Goal: Check status: Check status

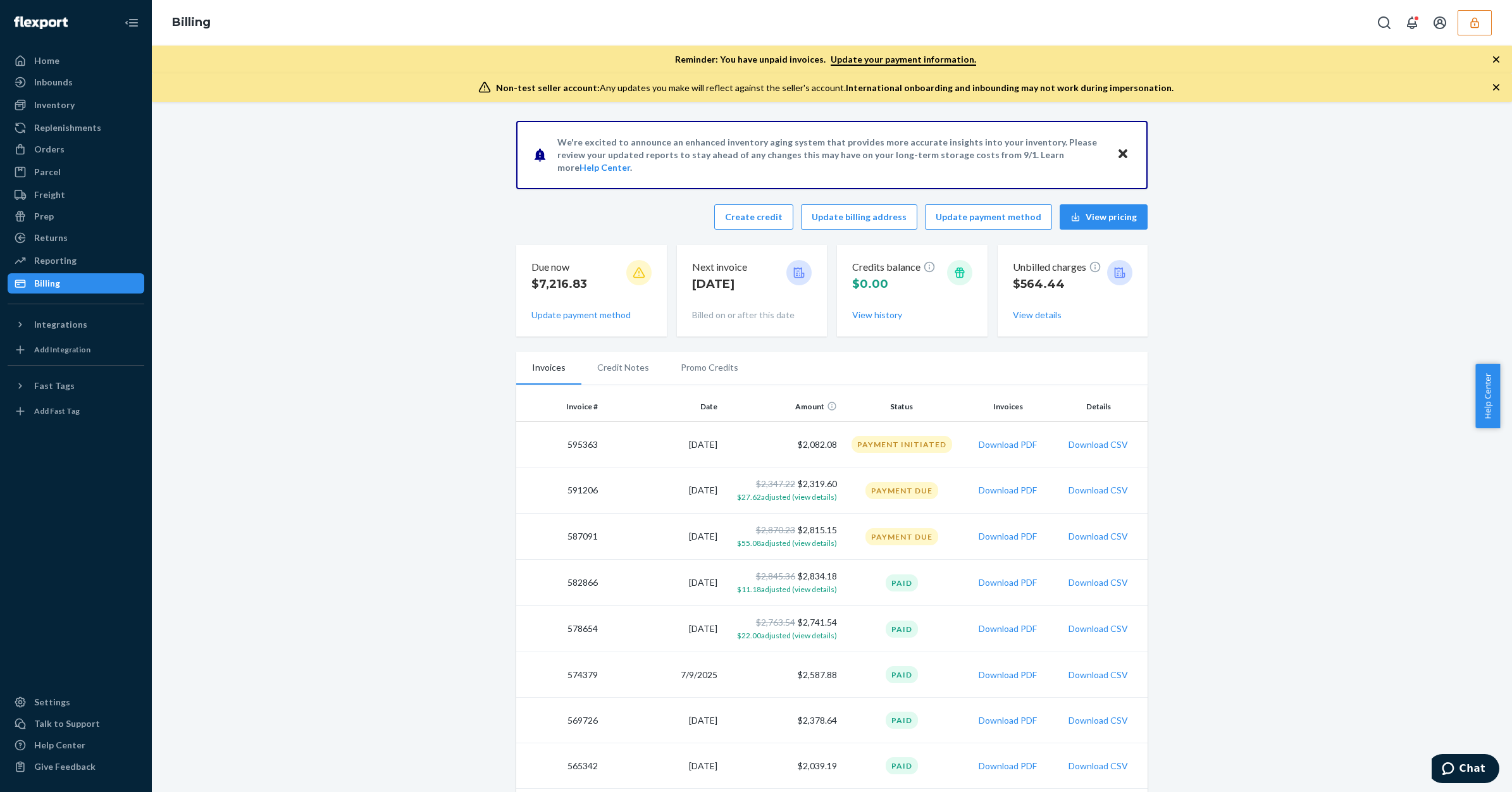
click at [1482, 16] on button "button" at bounding box center [1475, 23] width 34 height 25
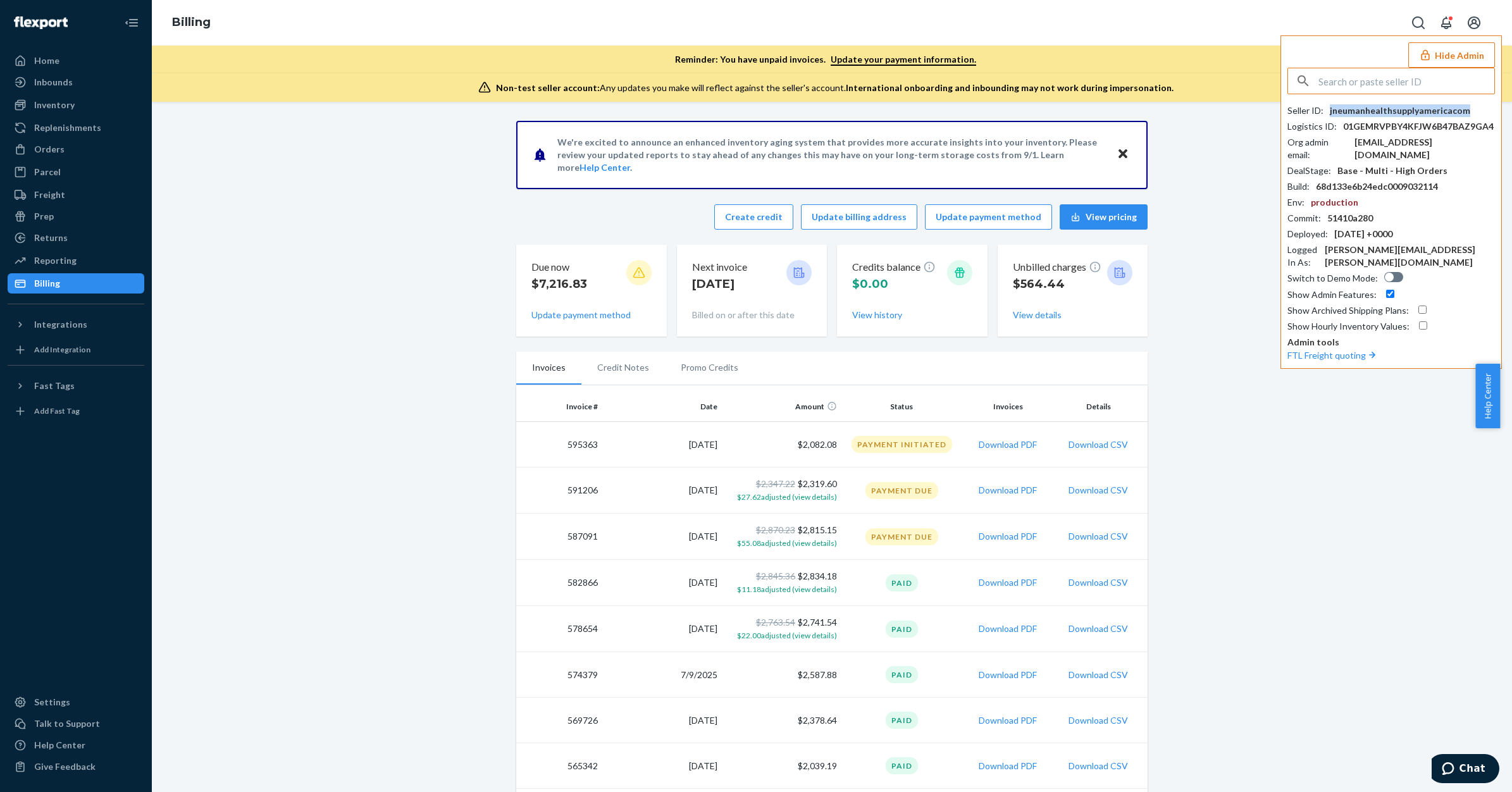
click at [1416, 112] on div "jneumanhealthsupplyamericacom" at bounding box center [1400, 111] width 140 height 13
click at [1371, 88] on input "text" at bounding box center [1406, 81] width 176 height 25
paste input "sfnonboardingglasvinflexportcom"
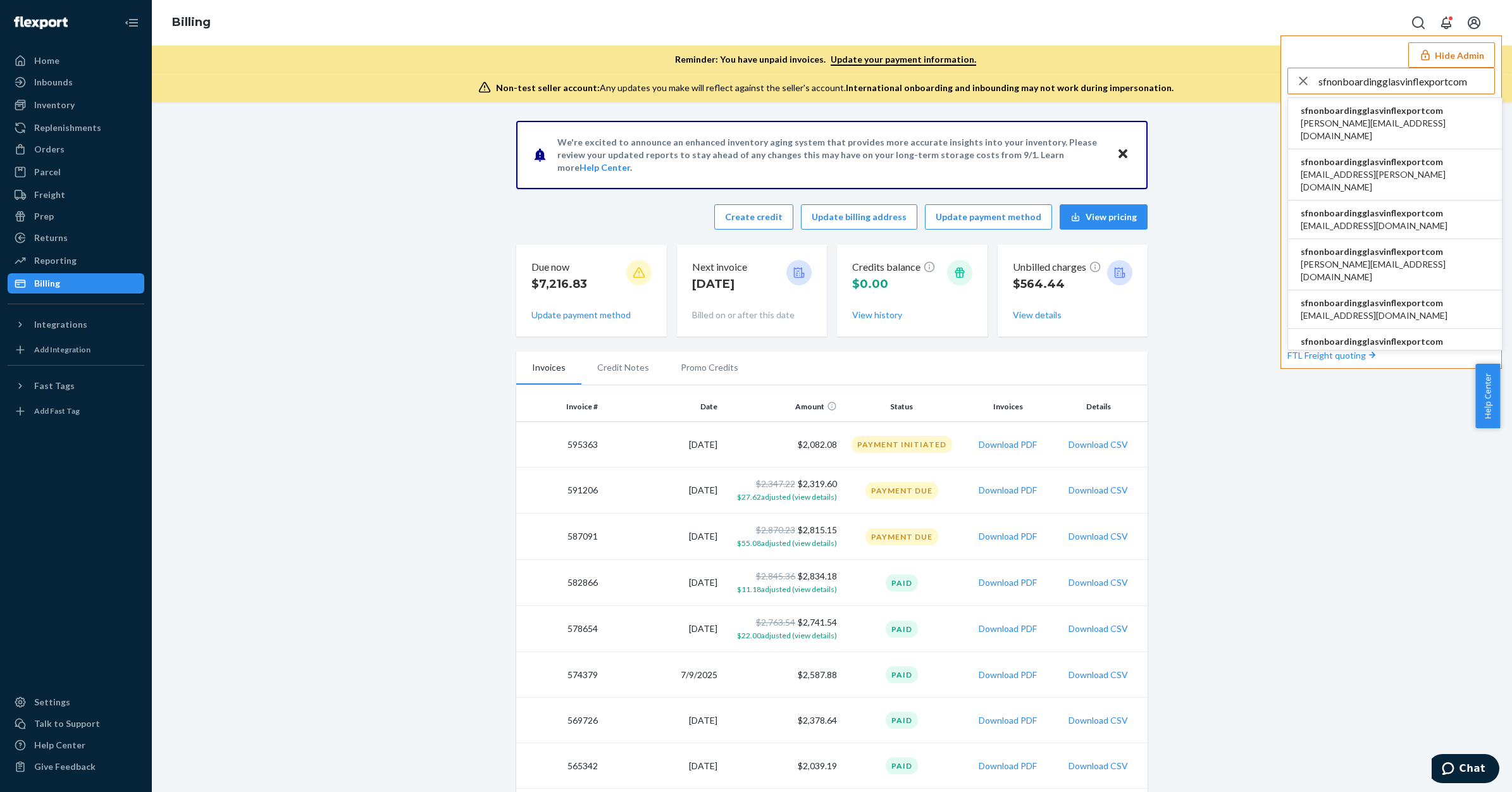
type input "sfnonboardingglasvinflexportcom"
click at [1371, 310] on span "[EMAIL_ADDRESS][DOMAIN_NAME]" at bounding box center [1375, 315] width 147 height 13
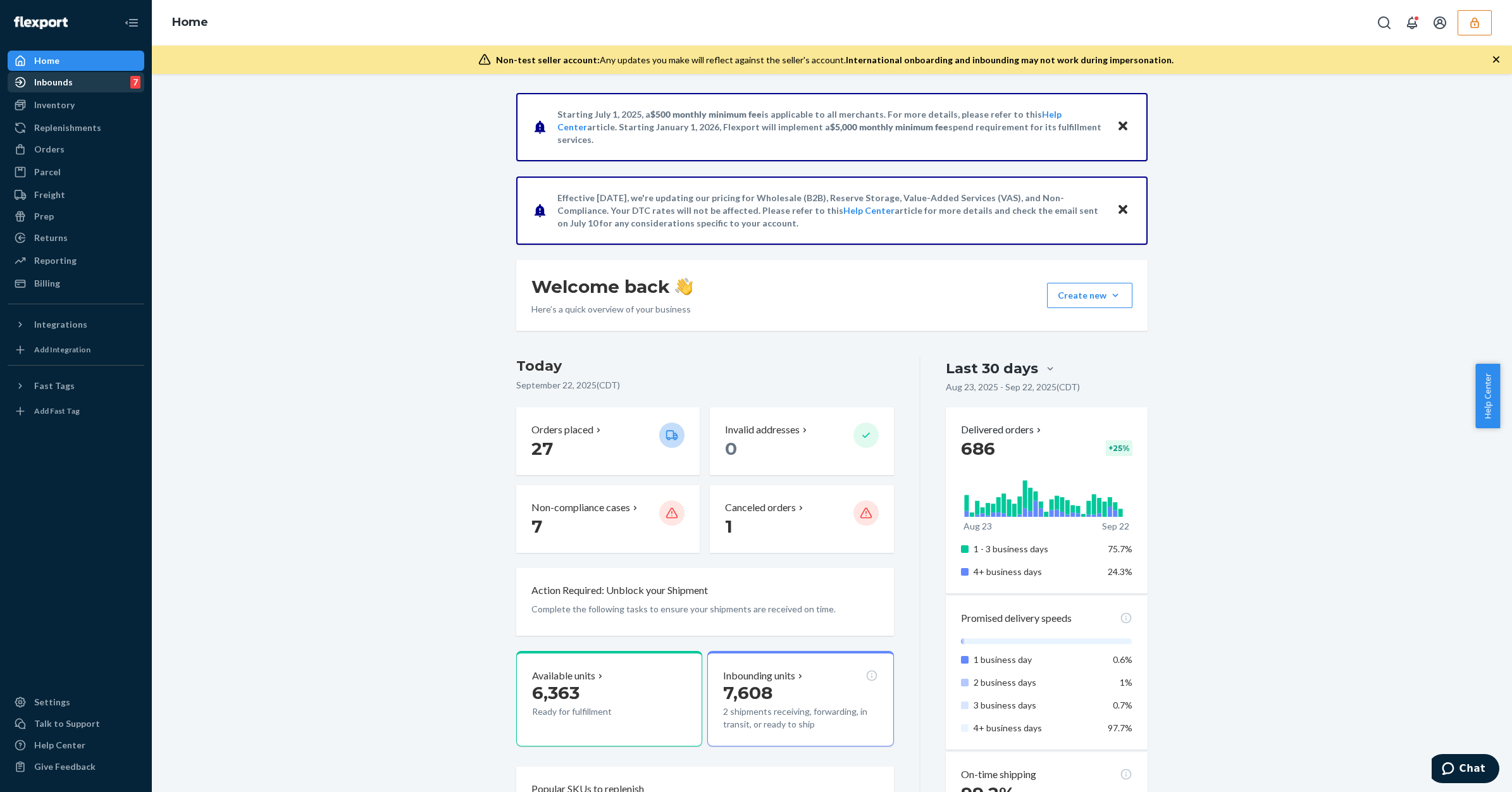
click at [70, 87] on div "Inbounds" at bounding box center [53, 82] width 39 height 13
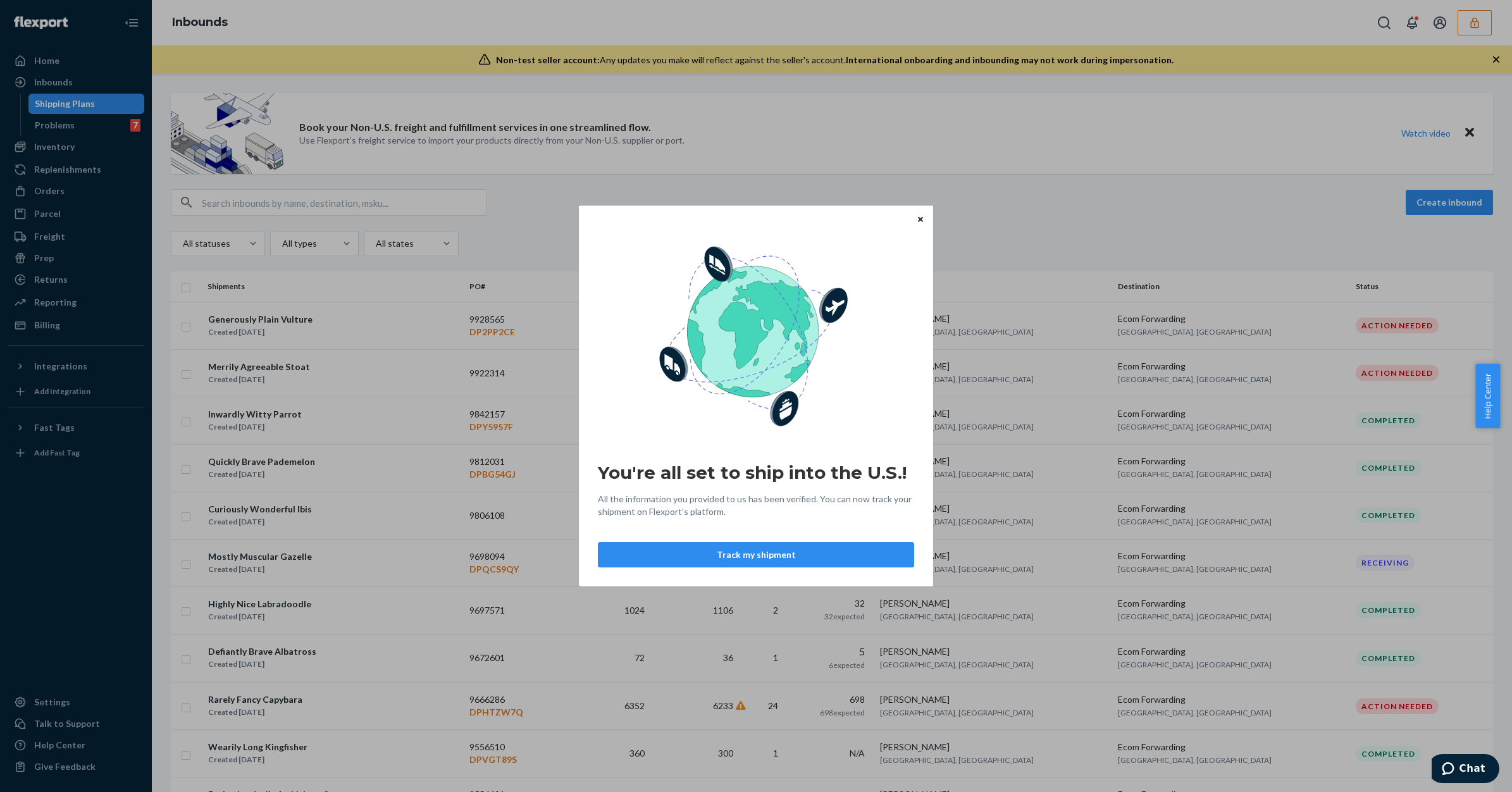
click at [914, 218] on button "Close" at bounding box center [920, 218] width 13 height 14
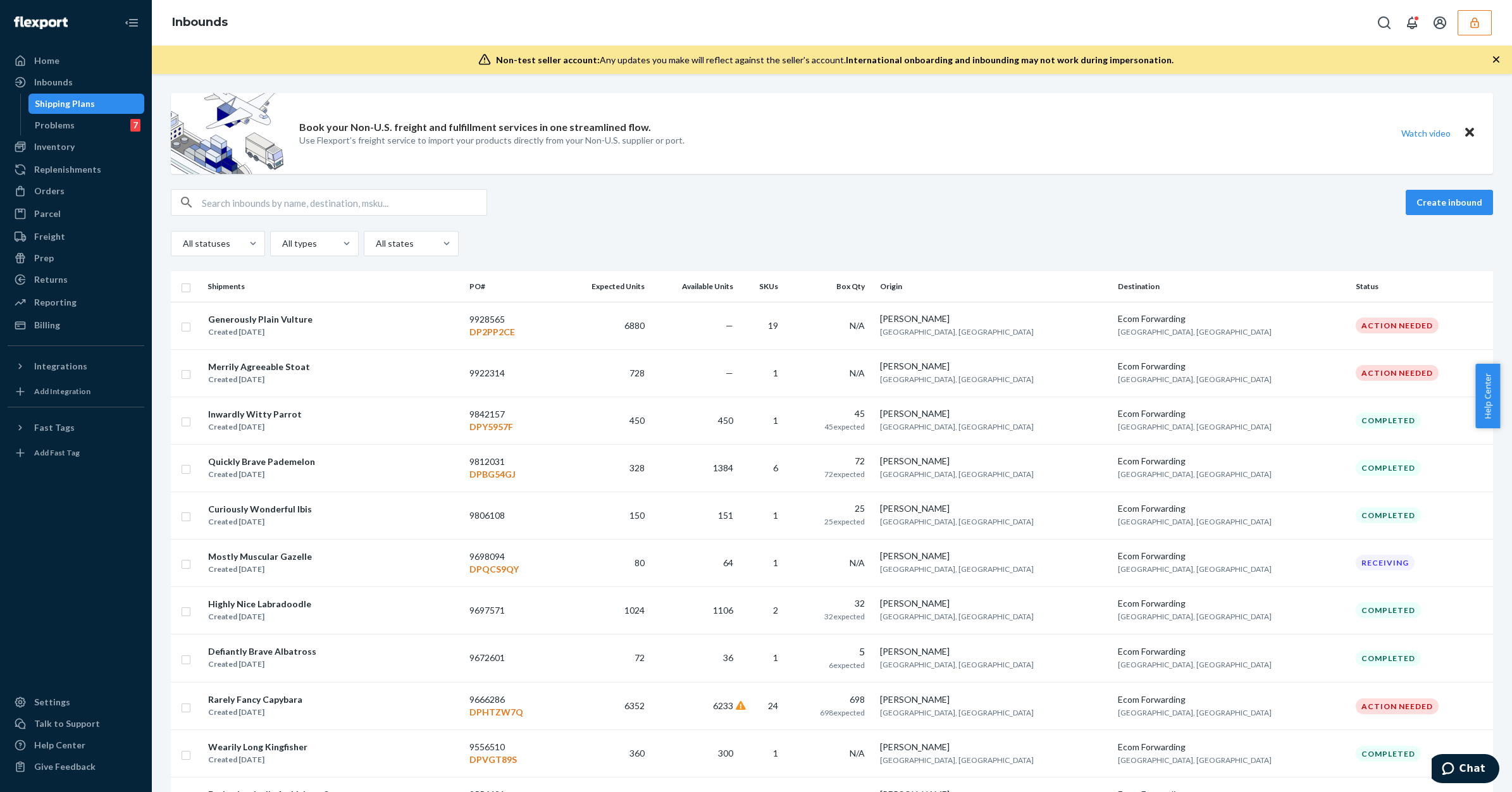
click at [1479, 13] on button "button" at bounding box center [1475, 23] width 34 height 25
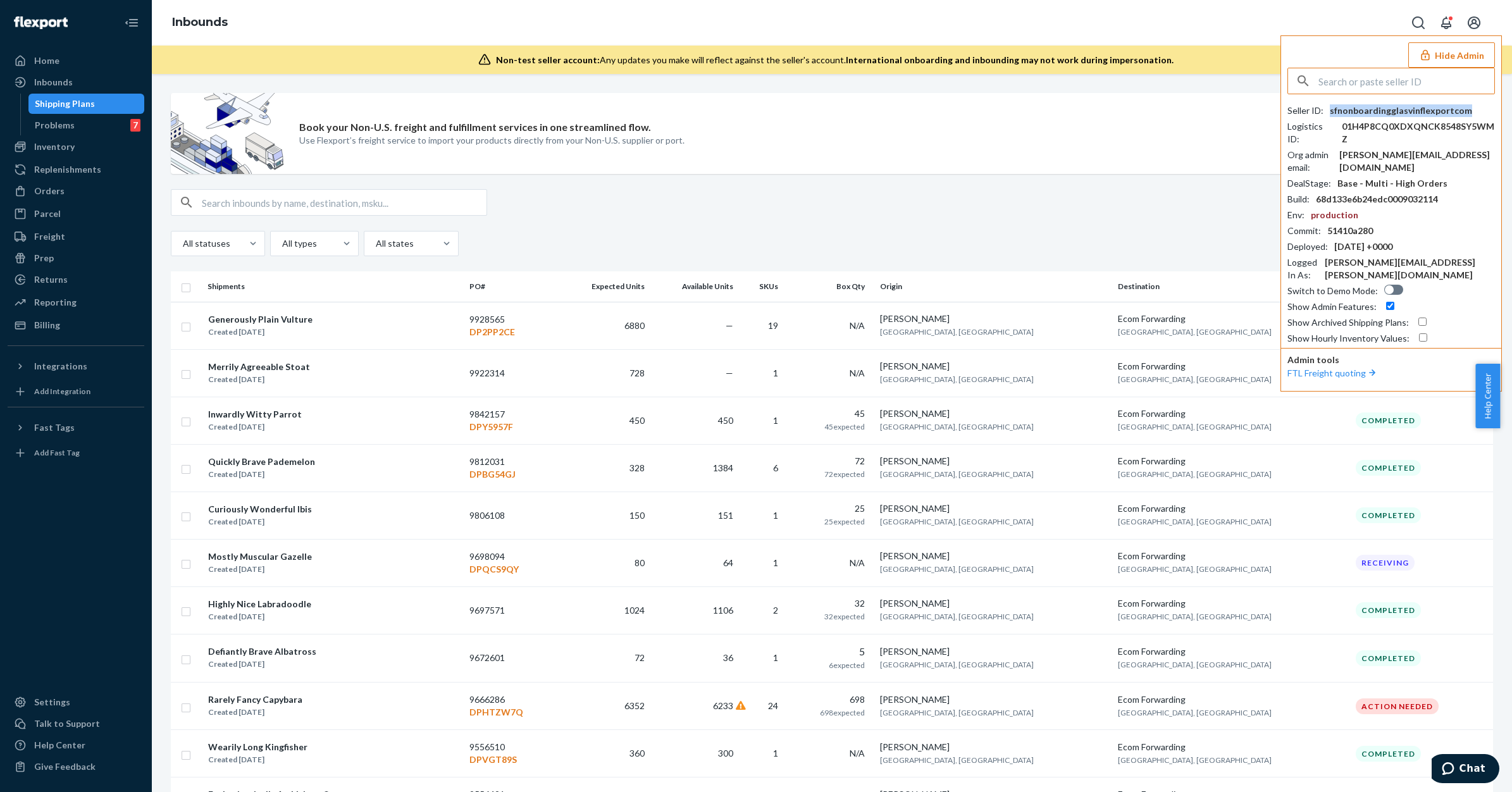
click at [1374, 108] on div "sfnonboardingglasvinflexportcom" at bounding box center [1401, 111] width 143 height 13
click at [1374, 79] on input "text" at bounding box center [1406, 81] width 176 height 25
paste input "trycomfrtgmailcom"
type input "trycomfrtgmailcom"
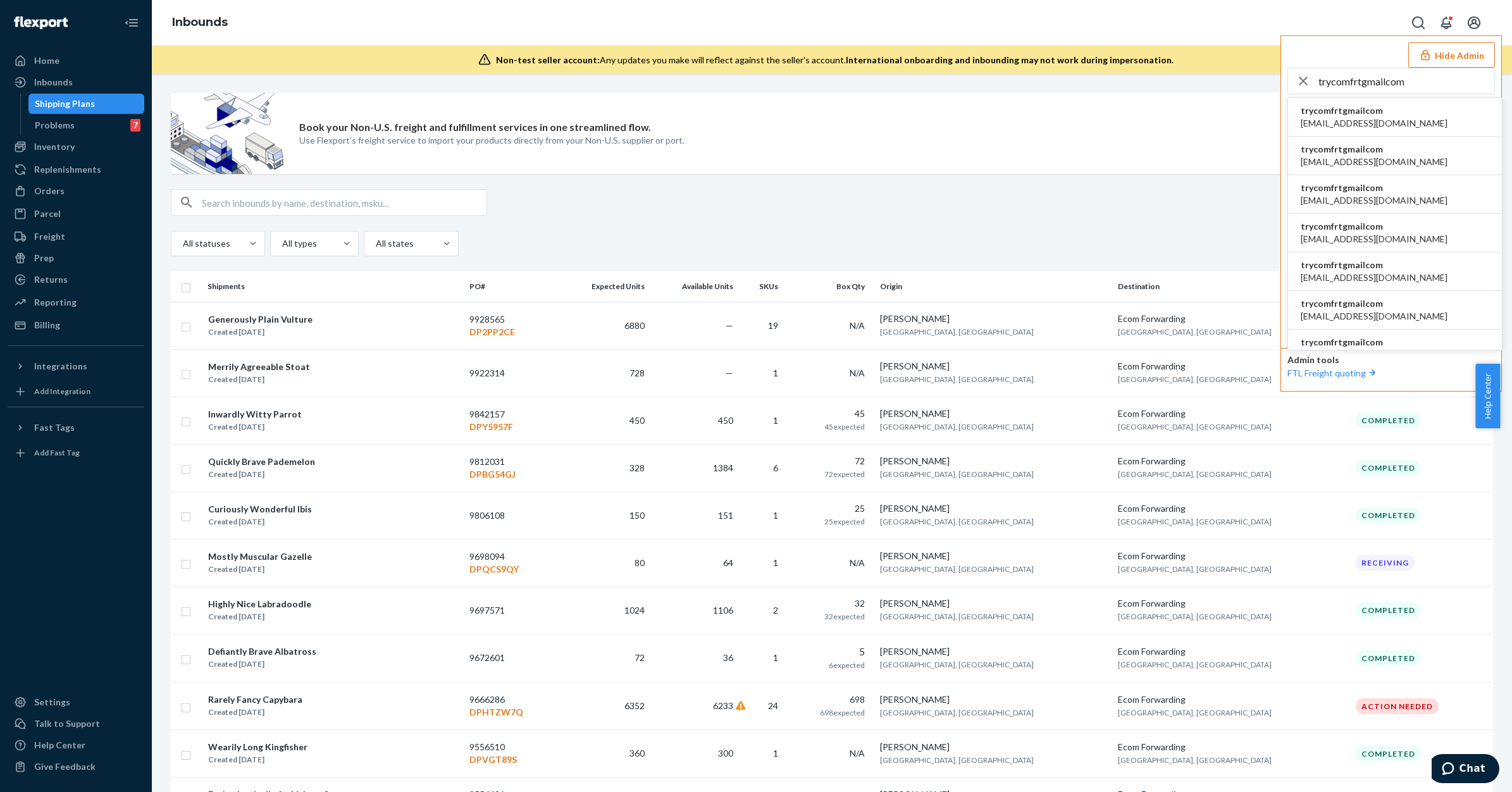
click at [1394, 264] on span "trycomfrtgmailcom" at bounding box center [1375, 264] width 147 height 13
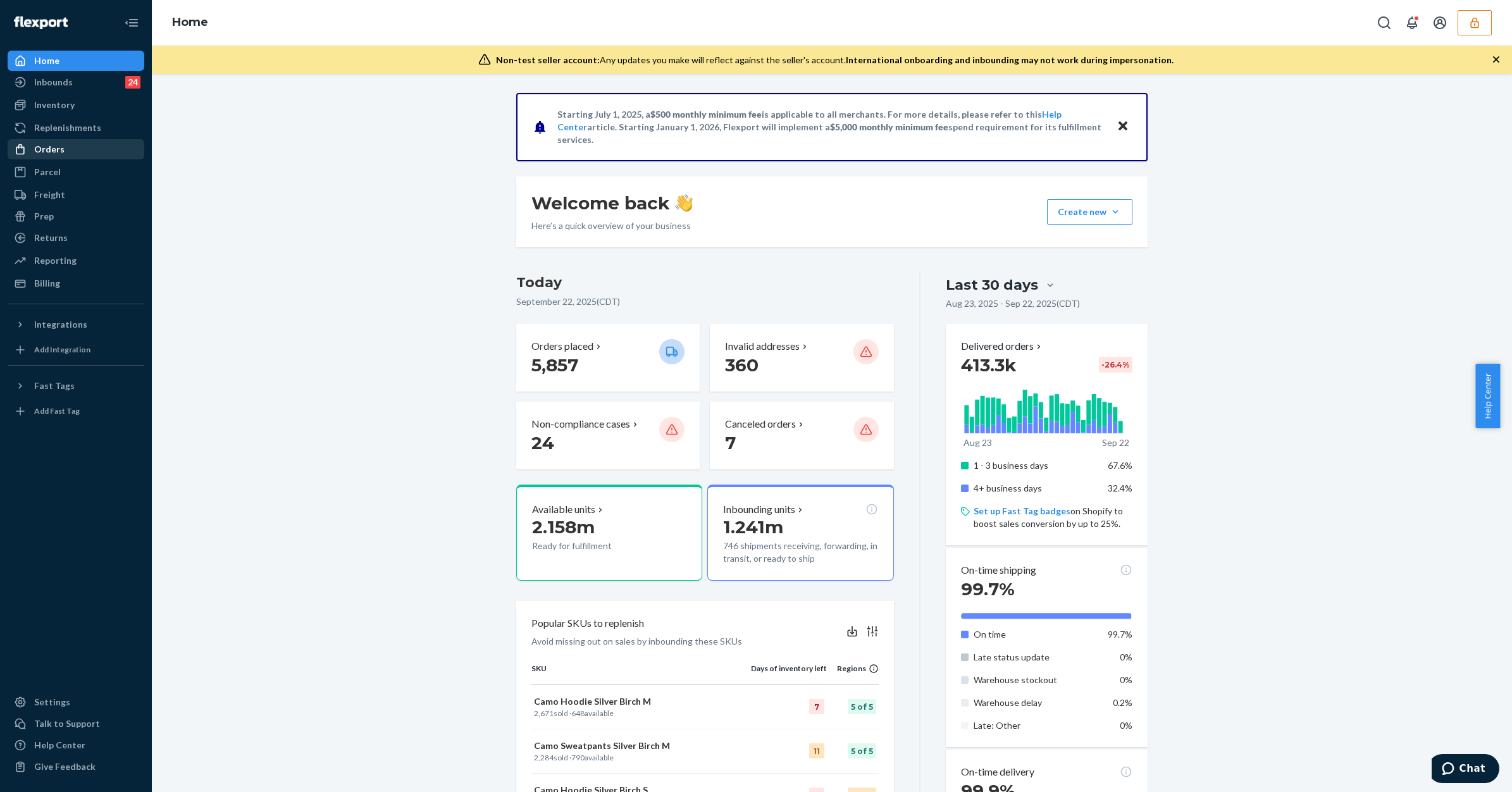
click at [79, 153] on div "Orders" at bounding box center [76, 149] width 134 height 18
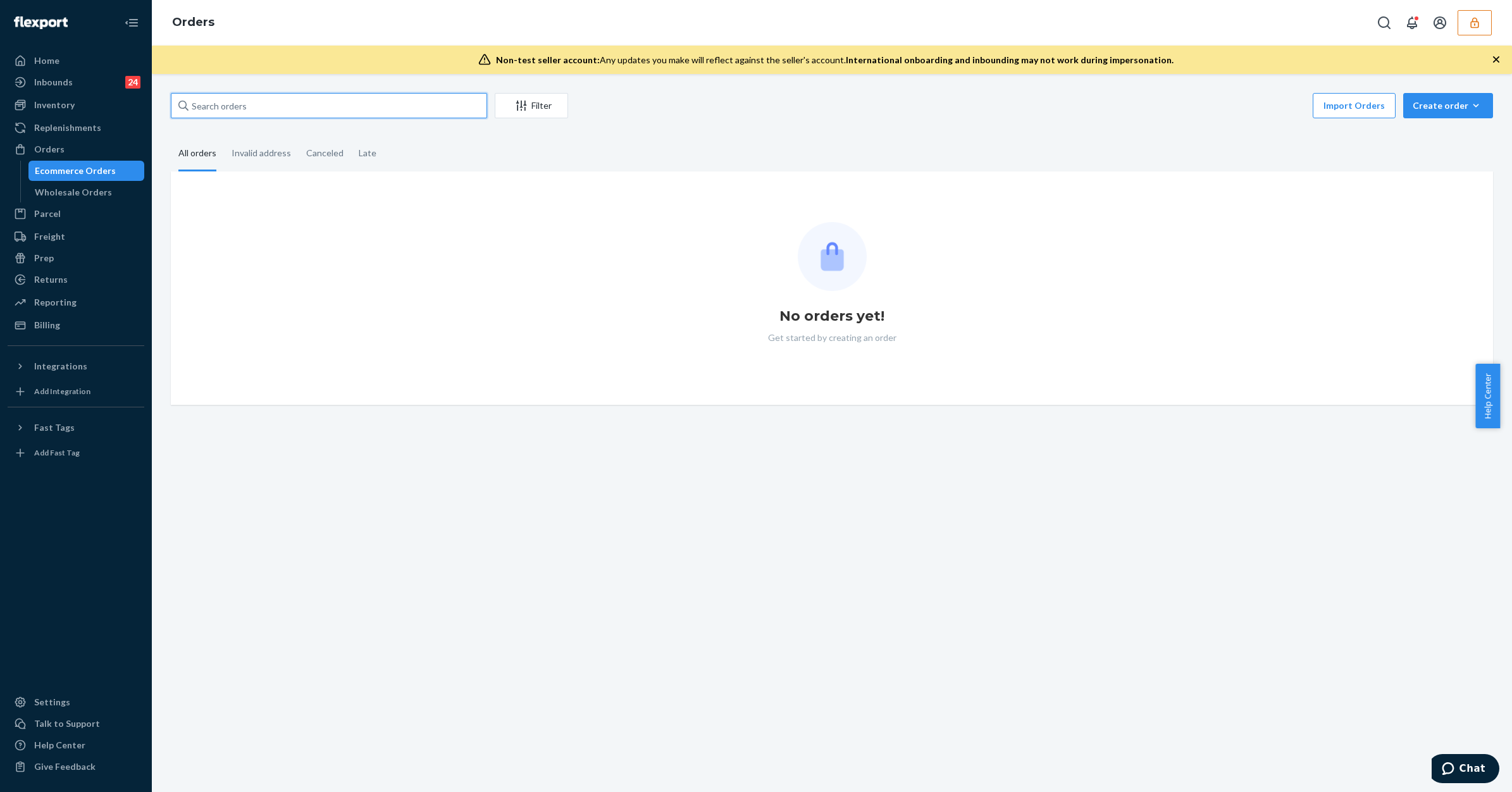
click at [323, 99] on input "text" at bounding box center [329, 105] width 316 height 25
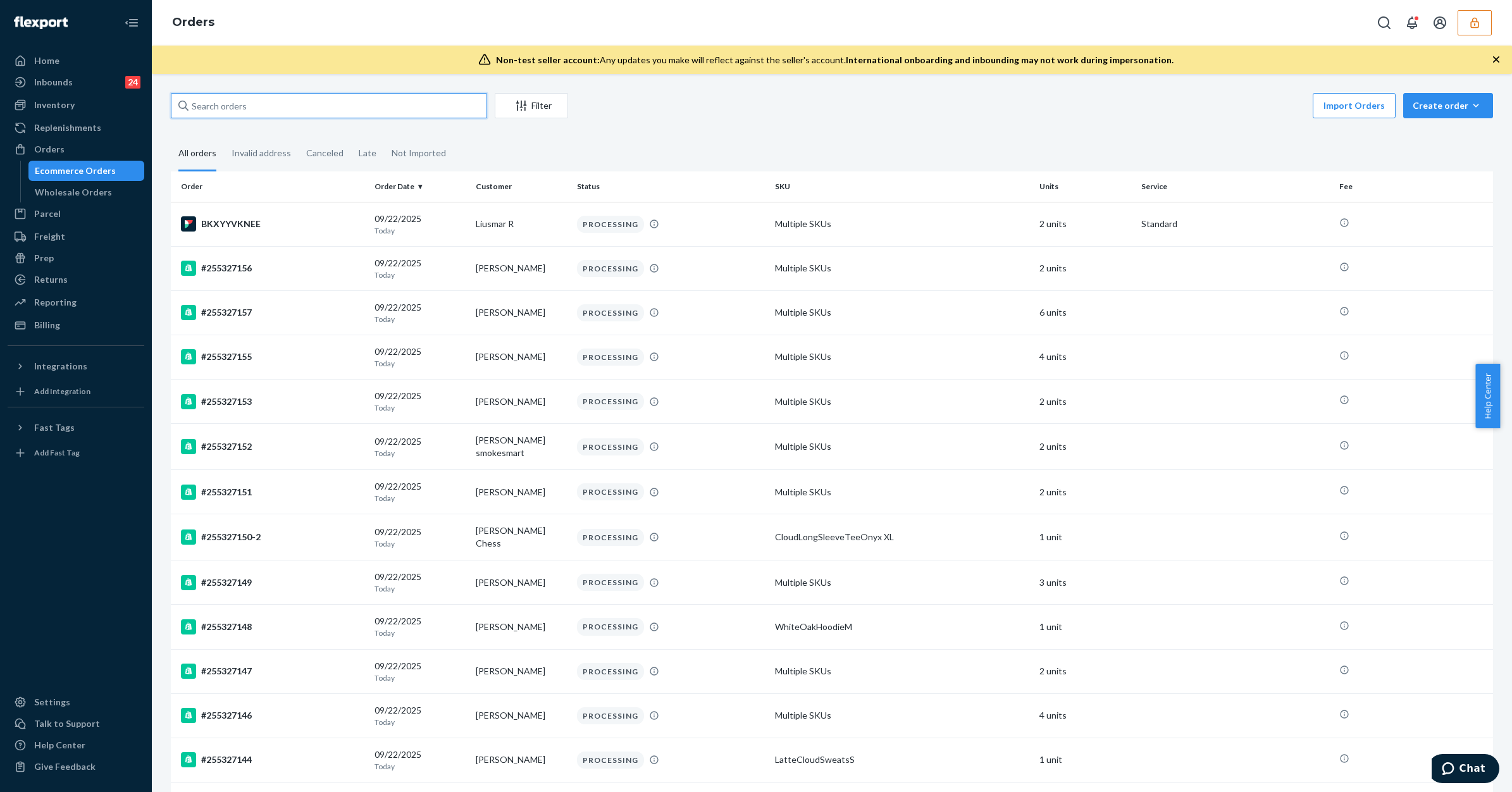
paste input "136314287"
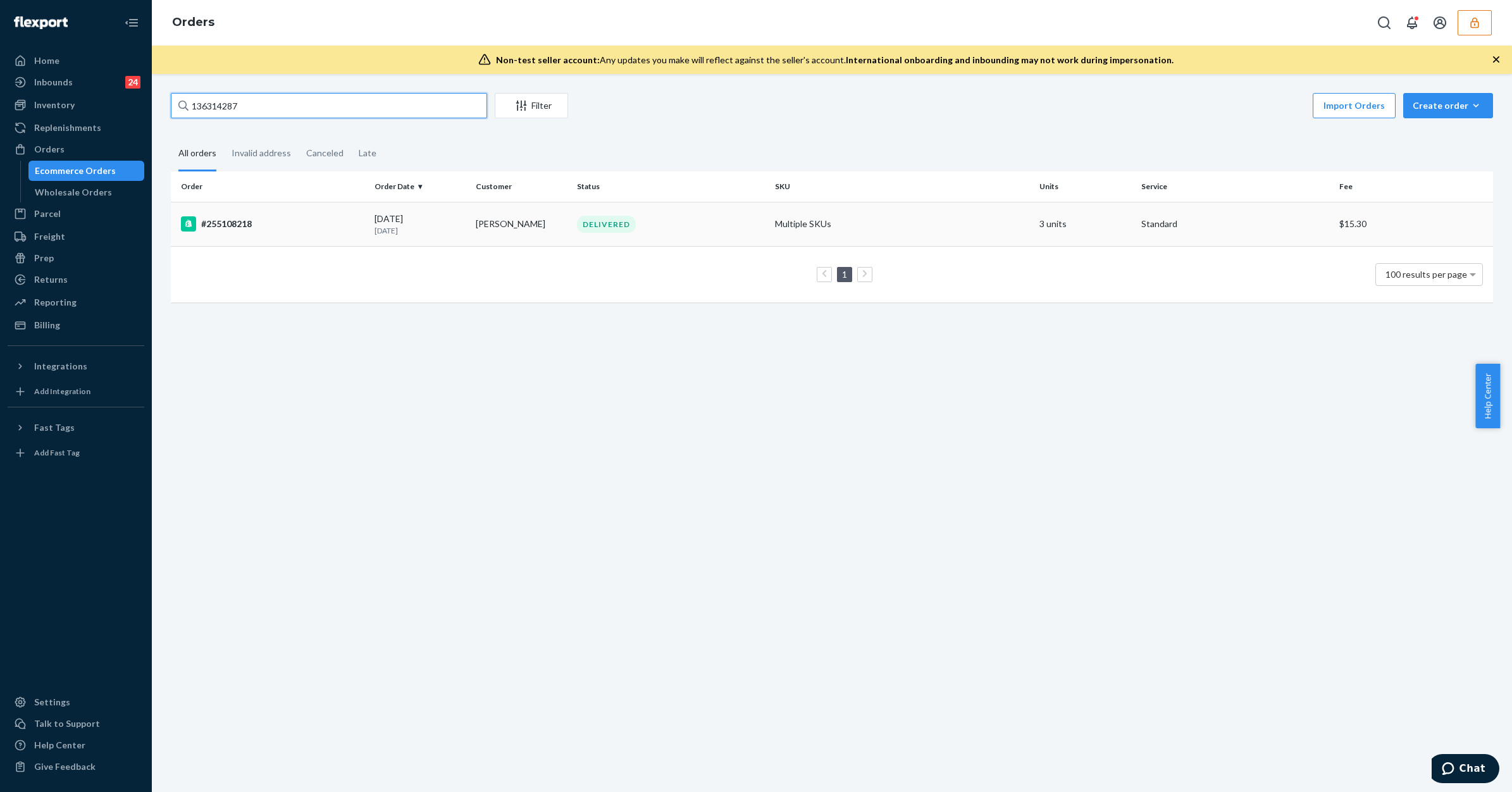
type input "136314287"
click at [273, 236] on td "#255108218" at bounding box center [270, 224] width 199 height 45
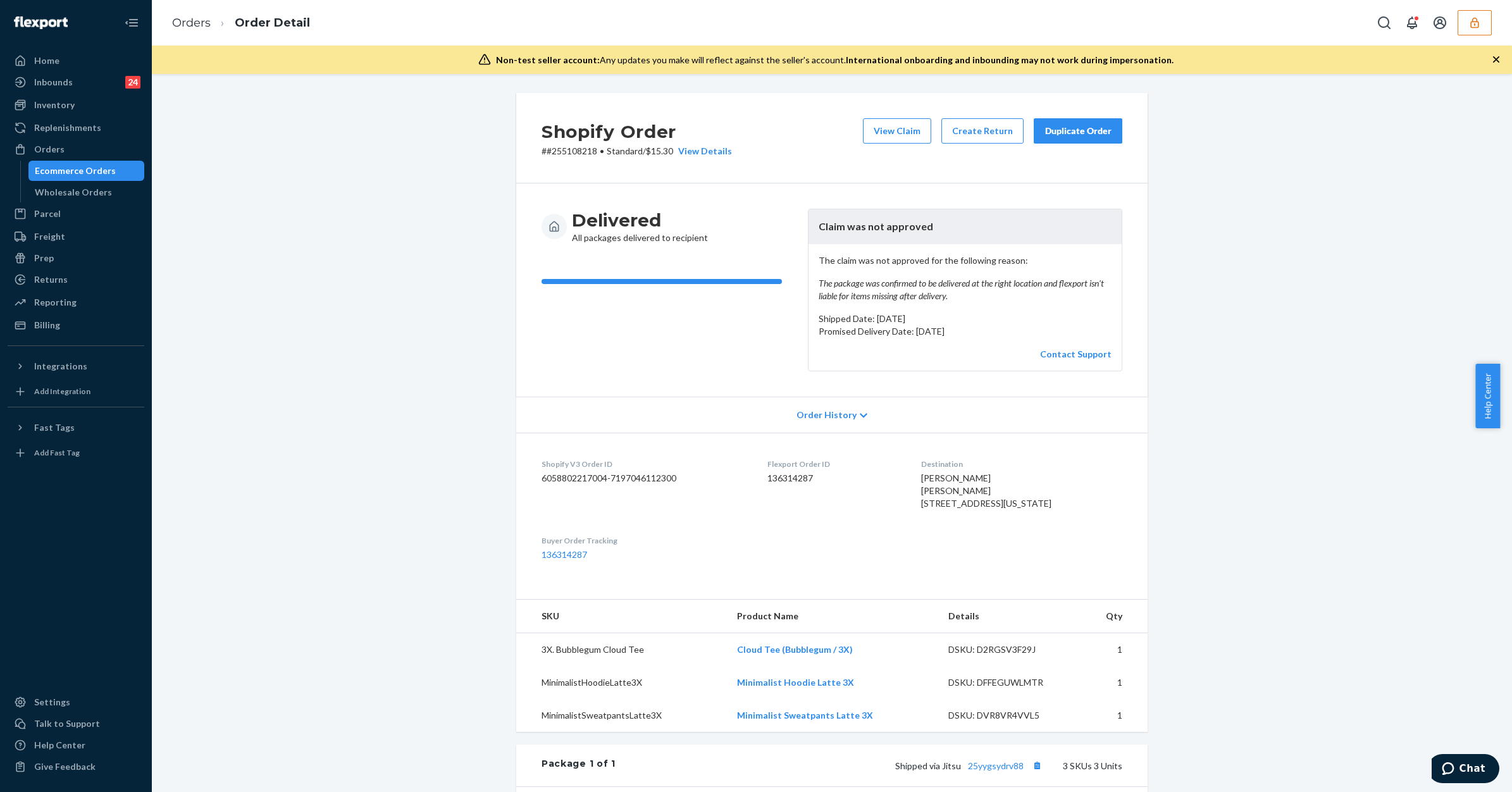
scroll to position [316, 0]
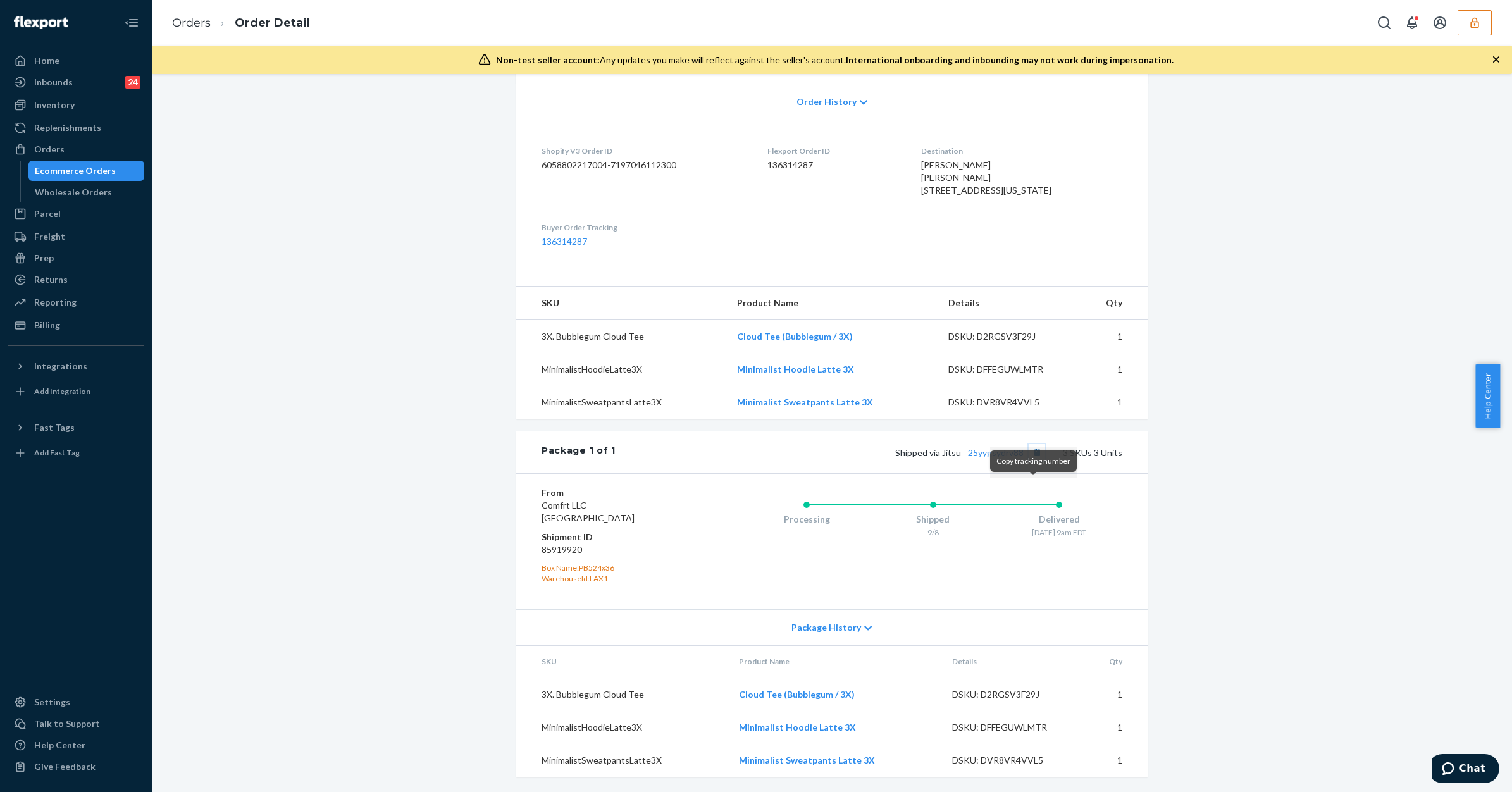
click at [1032, 460] on button "Copy tracking number" at bounding box center [1037, 452] width 16 height 16
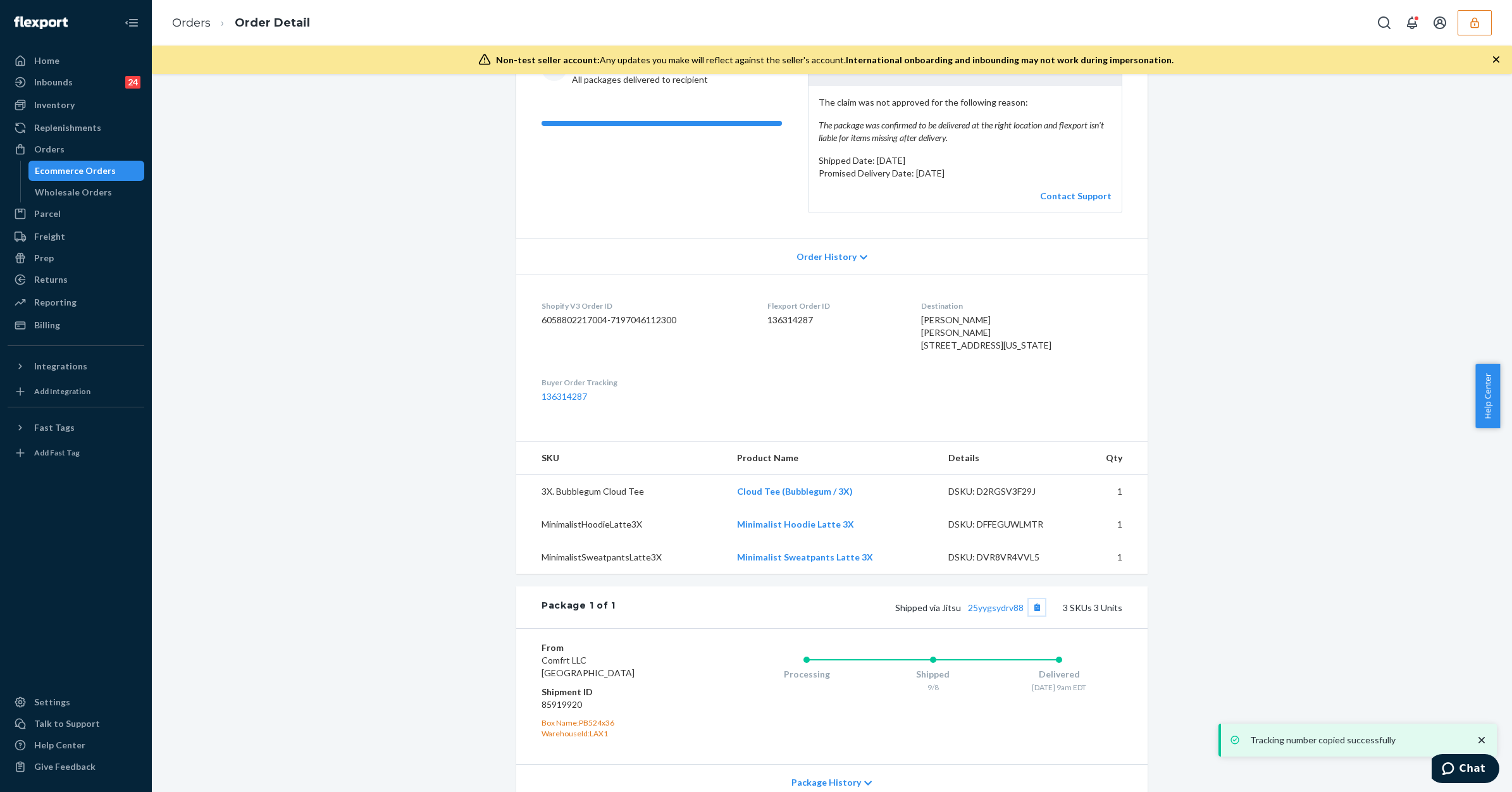
scroll to position [0, 0]
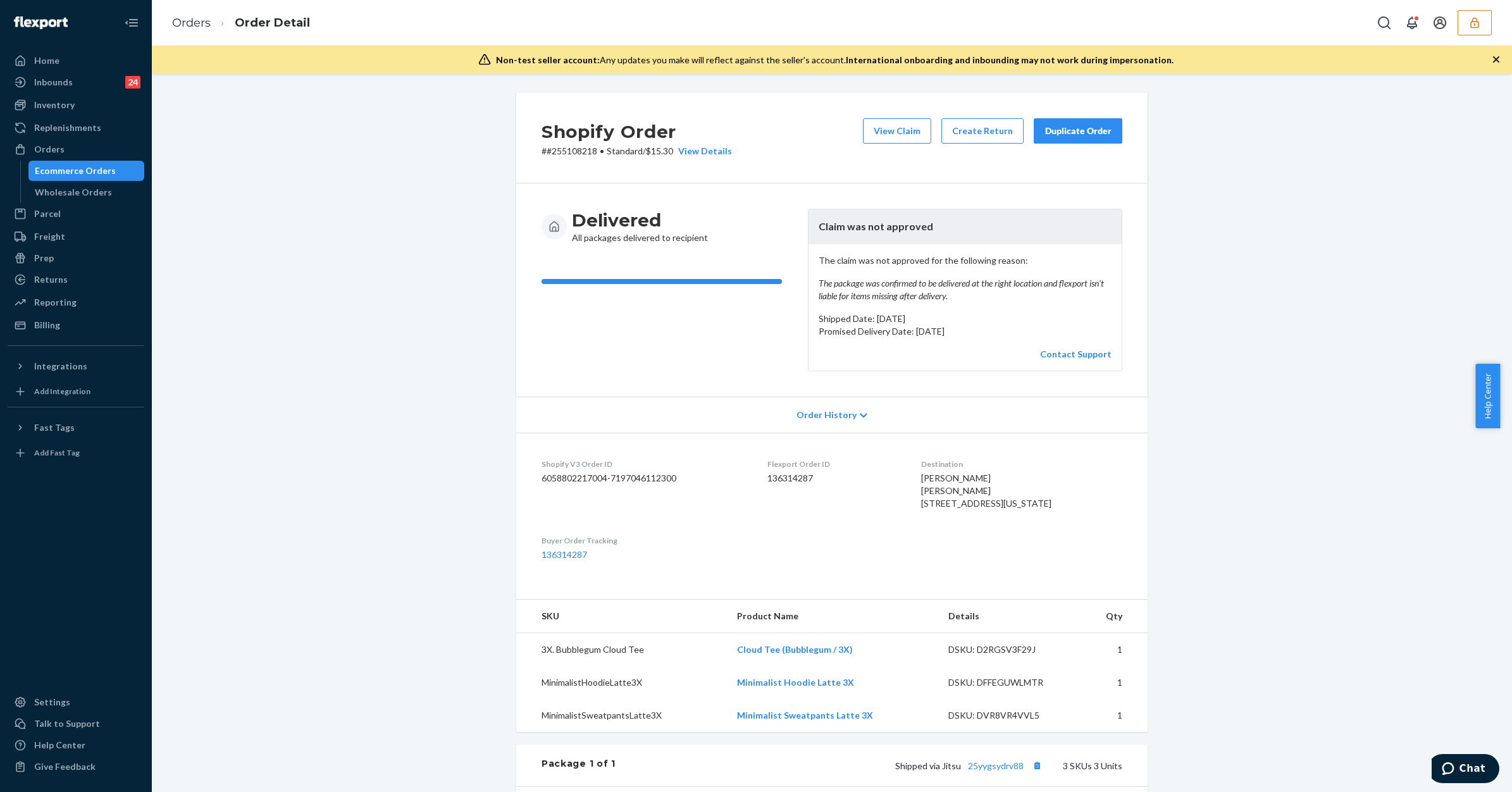
click at [561, 149] on p "# #255108218 • Standard / $15.30 View Details" at bounding box center [636, 151] width 190 height 13
copy p "255108218"
